Goal: Find specific page/section

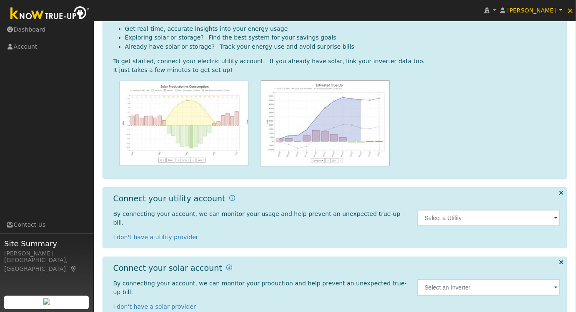
scroll to position [54, 0]
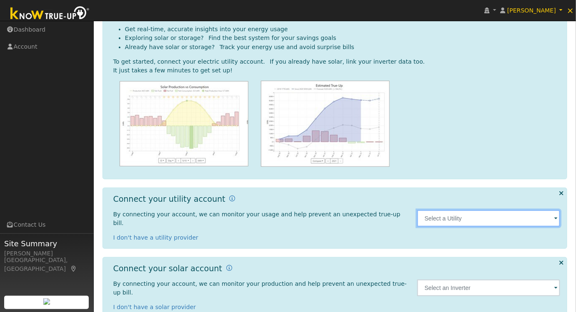
click at [497, 213] on input "text" at bounding box center [488, 218] width 143 height 17
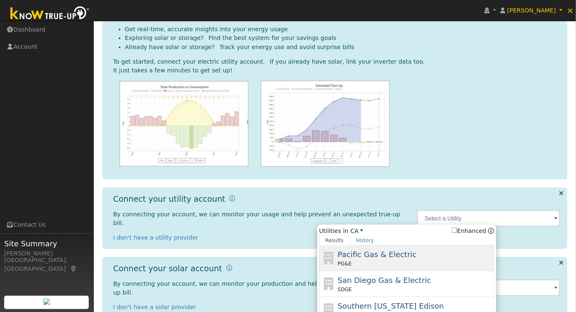
click at [385, 253] on span "Pacific Gas & Electric" at bounding box center [376, 254] width 79 height 9
type input "PG&E"
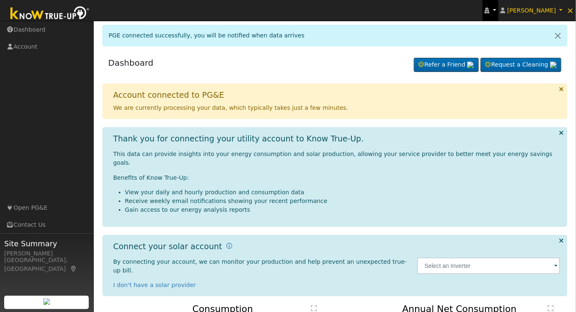
click at [489, 8] on icon at bounding box center [487, 10] width 5 height 6
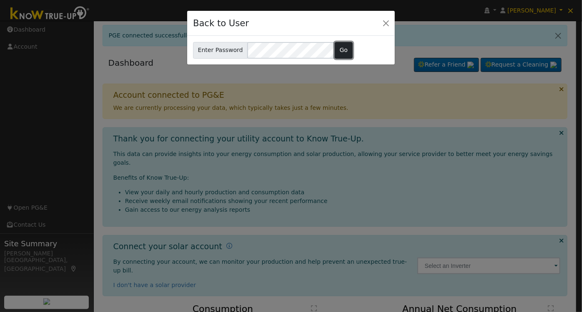
click at [341, 46] on button "Go" at bounding box center [344, 50] width 18 height 17
